Goal: Task Accomplishment & Management: Use online tool/utility

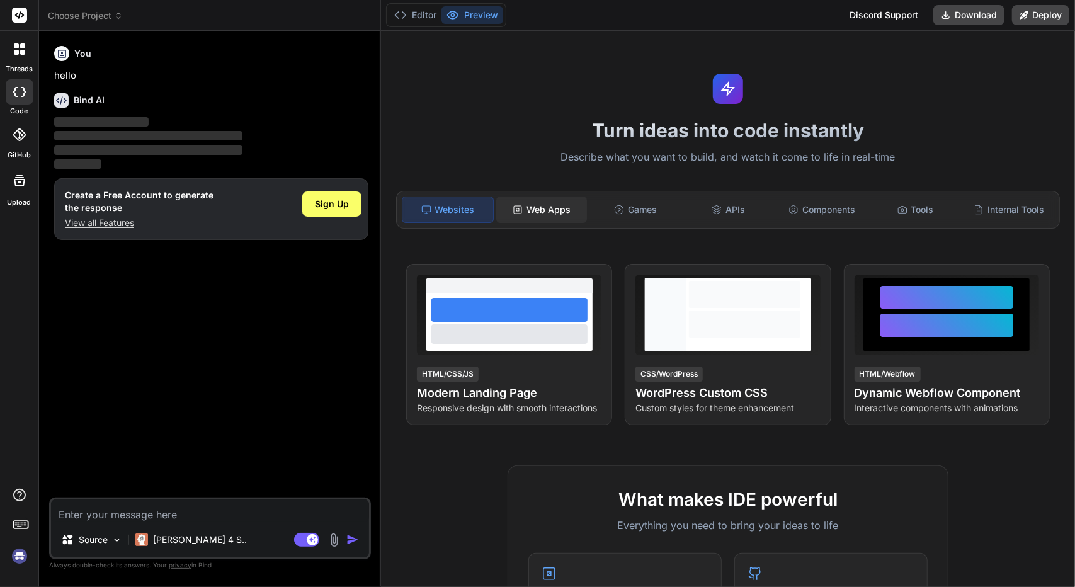
type textarea "x"
click at [119, 511] on textarea at bounding box center [210, 510] width 318 height 23
click at [330, 546] on img at bounding box center [334, 540] width 14 height 14
